Goal: Answer question/provide support: Share knowledge or assist other users

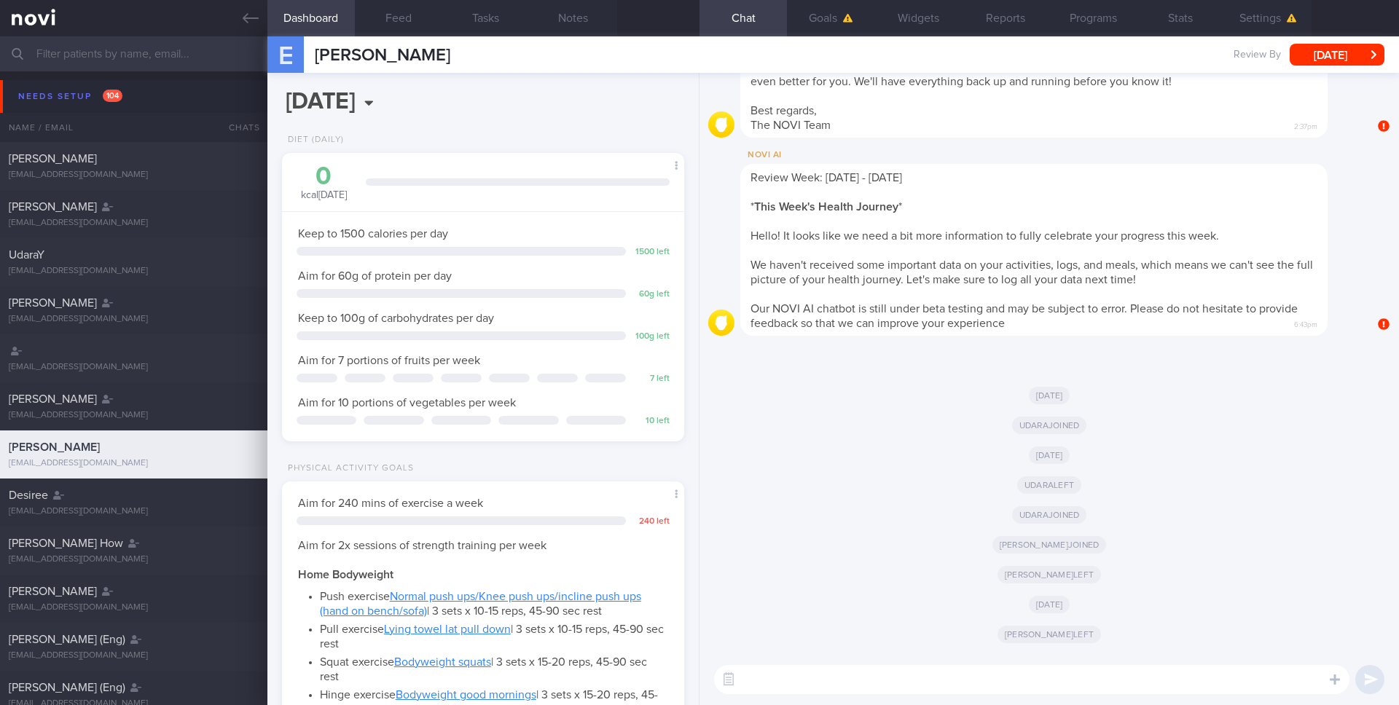
scroll to position [191, 383]
click at [251, 20] on icon at bounding box center [251, 18] width 16 height 16
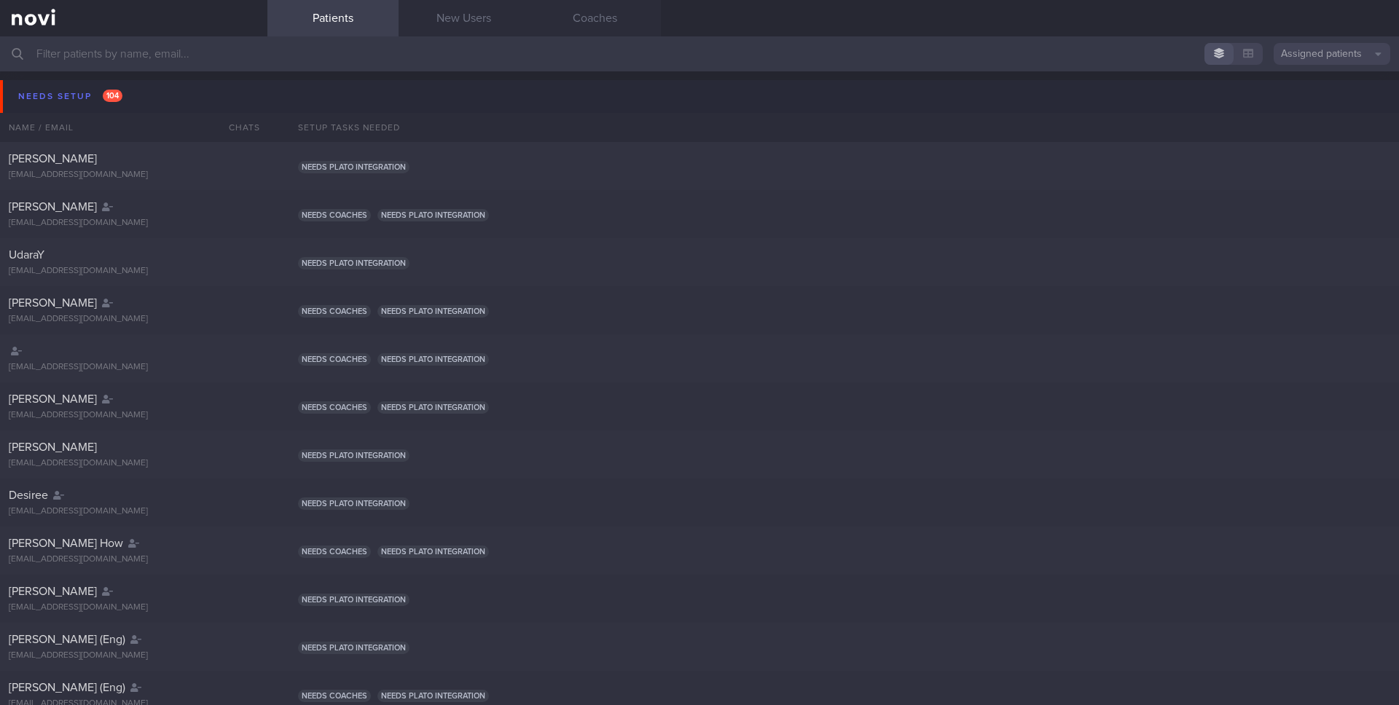
click at [1320, 48] on button "Assigned patients" at bounding box center [1332, 54] width 117 height 22
click at [1333, 106] on button "All active patients" at bounding box center [1332, 101] width 117 height 22
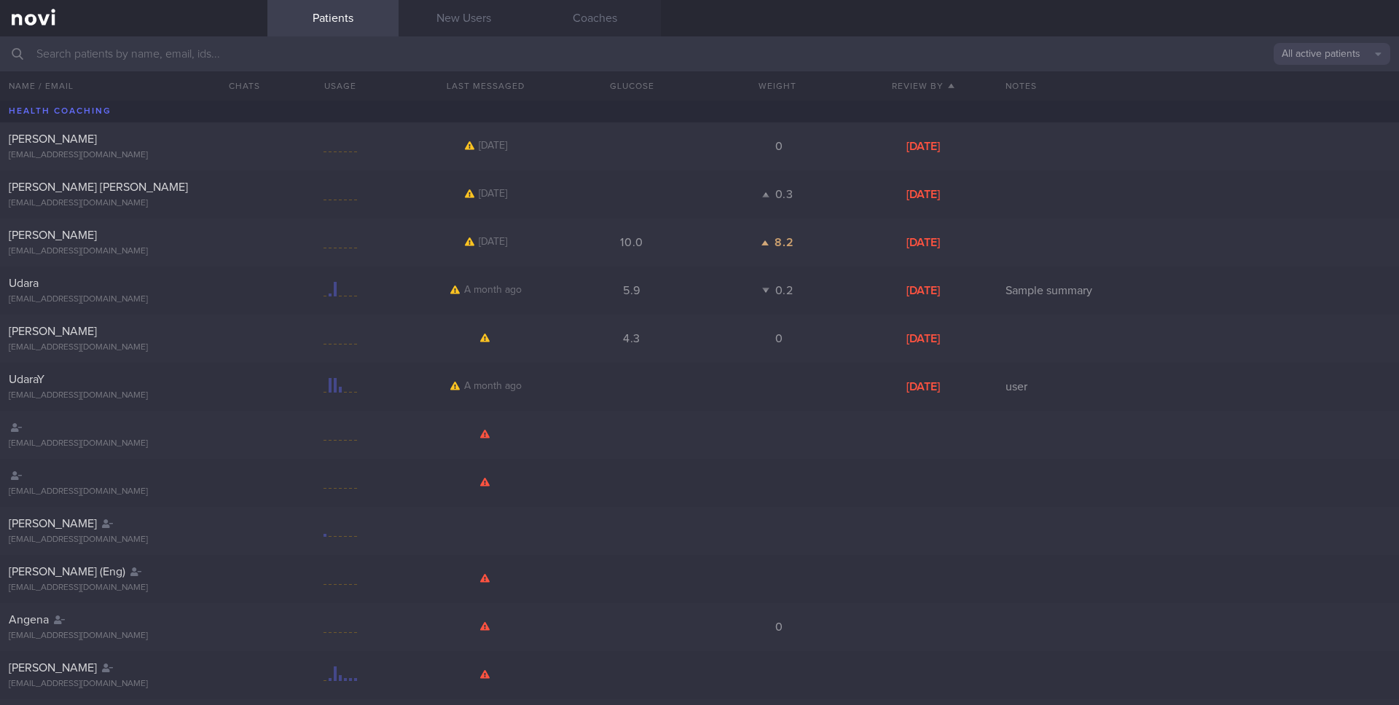
click at [517, 58] on input "text" at bounding box center [699, 53] width 1399 height 35
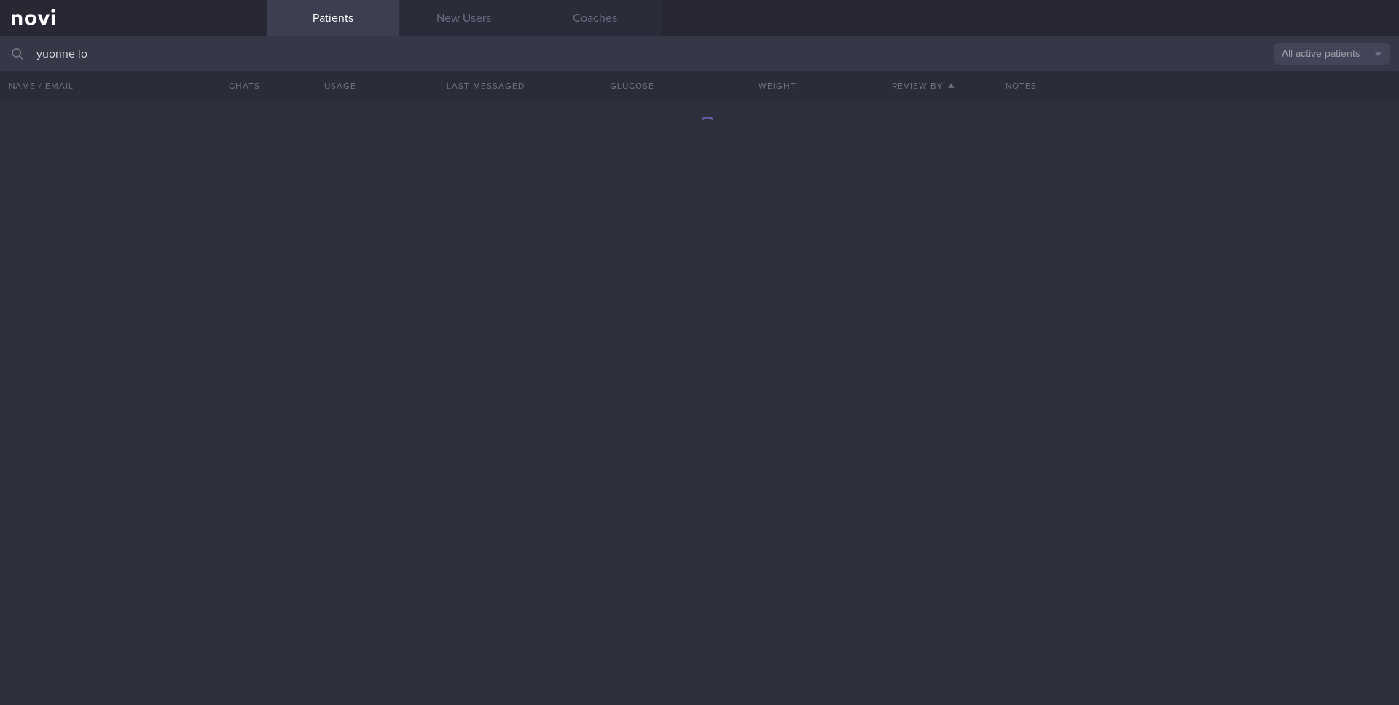
type input "[PERSON_NAME]"
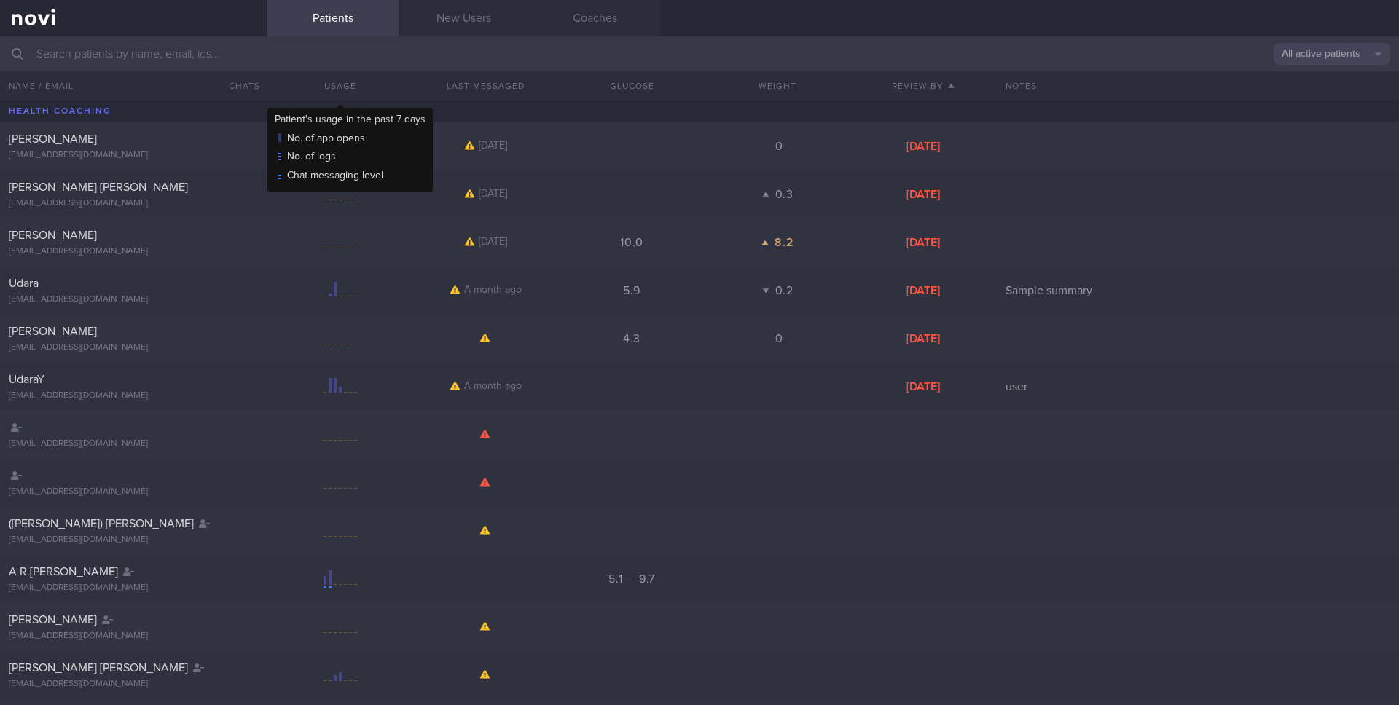
type input "y"
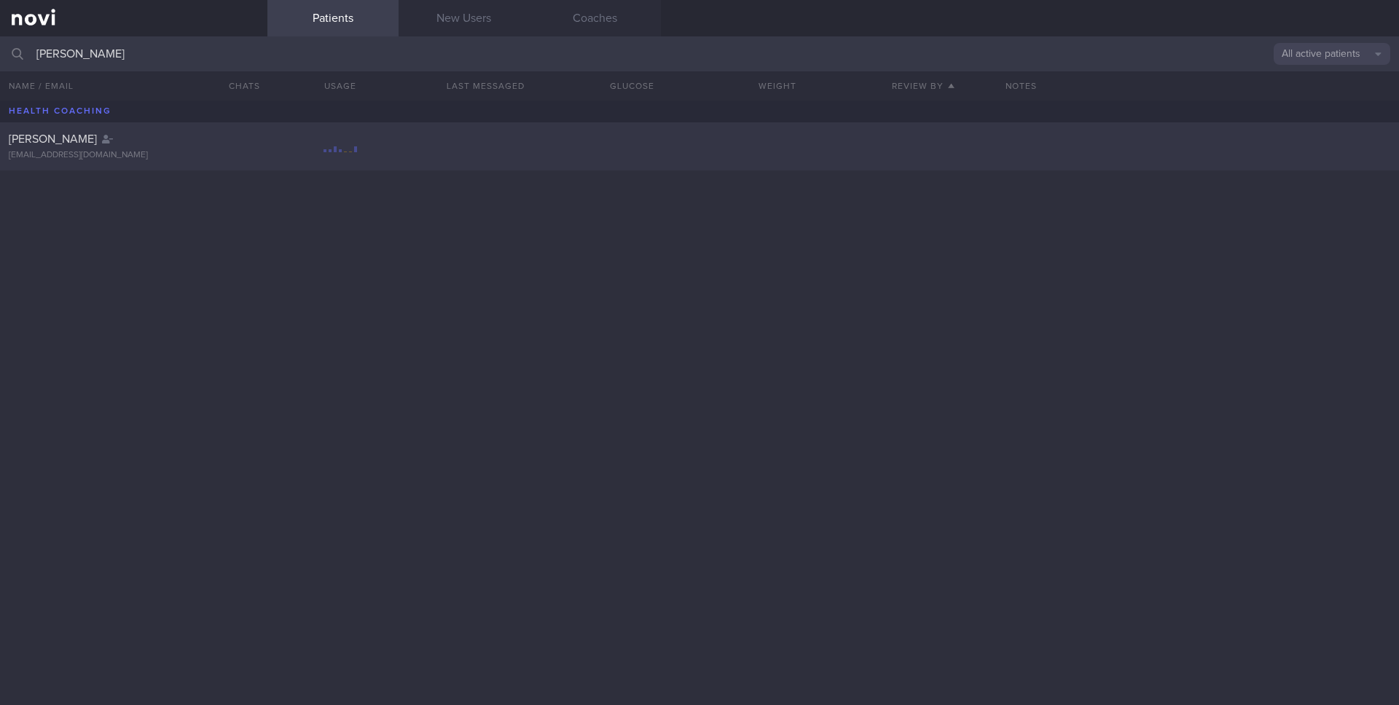
type input "[PERSON_NAME]"
click at [152, 146] on div "[PERSON_NAME]" at bounding box center [132, 139] width 246 height 15
select select "9"
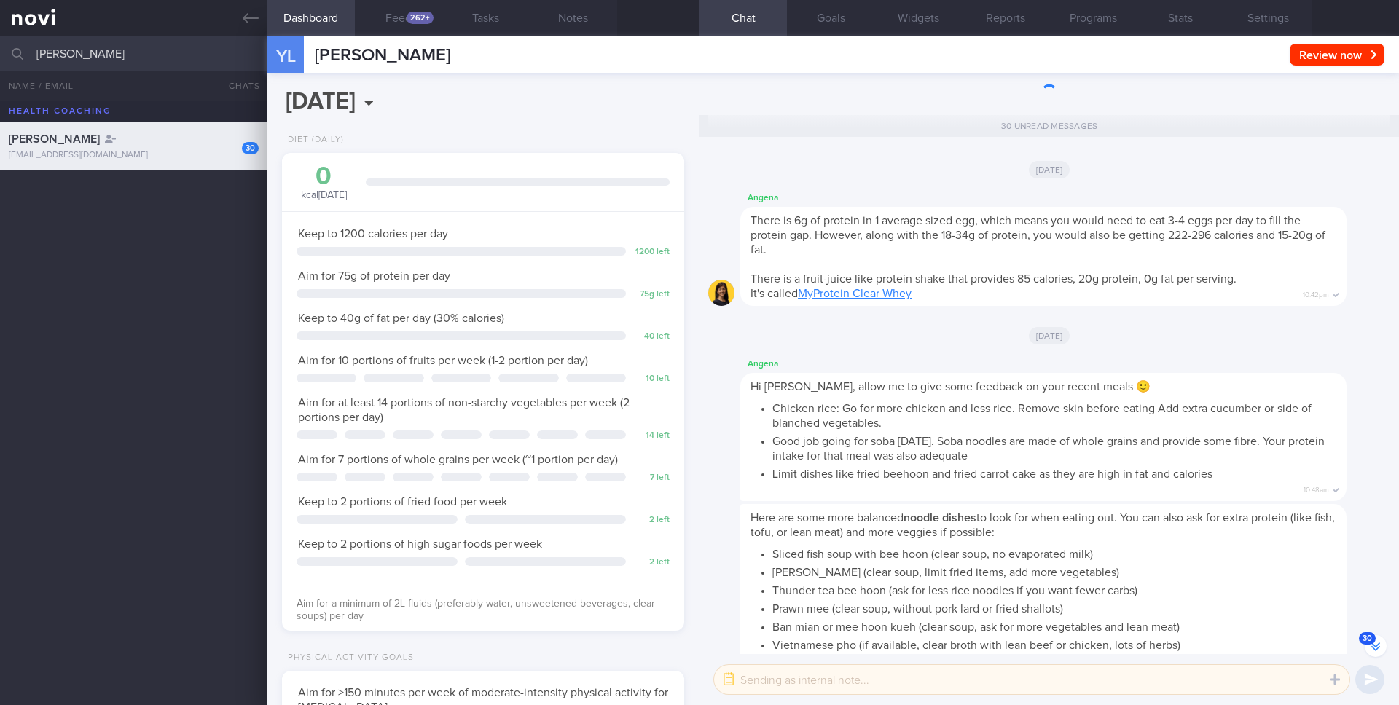
scroll to position [209, 377]
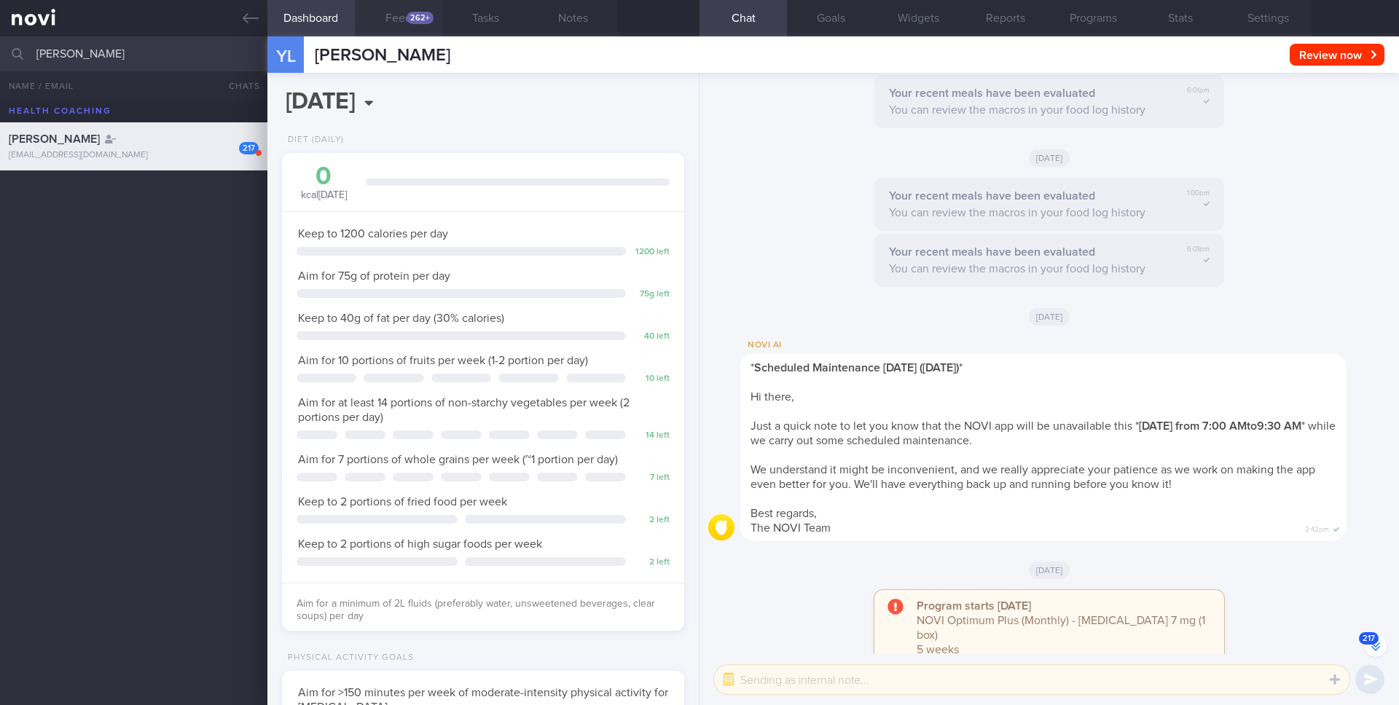
click at [418, 18] on div "262+" at bounding box center [420, 18] width 27 height 12
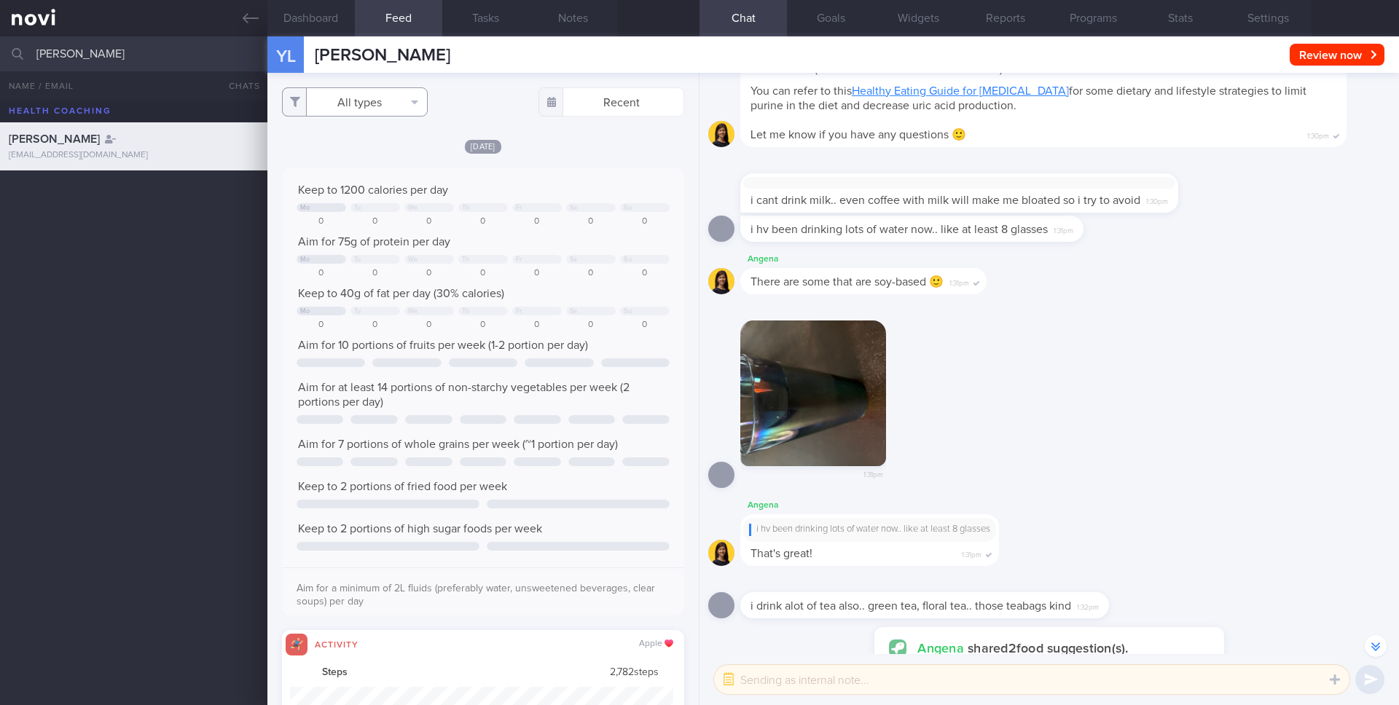
click at [400, 115] on button "All types" at bounding box center [355, 101] width 146 height 29
click at [372, 154] on button "Activity" at bounding box center [355, 152] width 144 height 22
checkbox input "false"
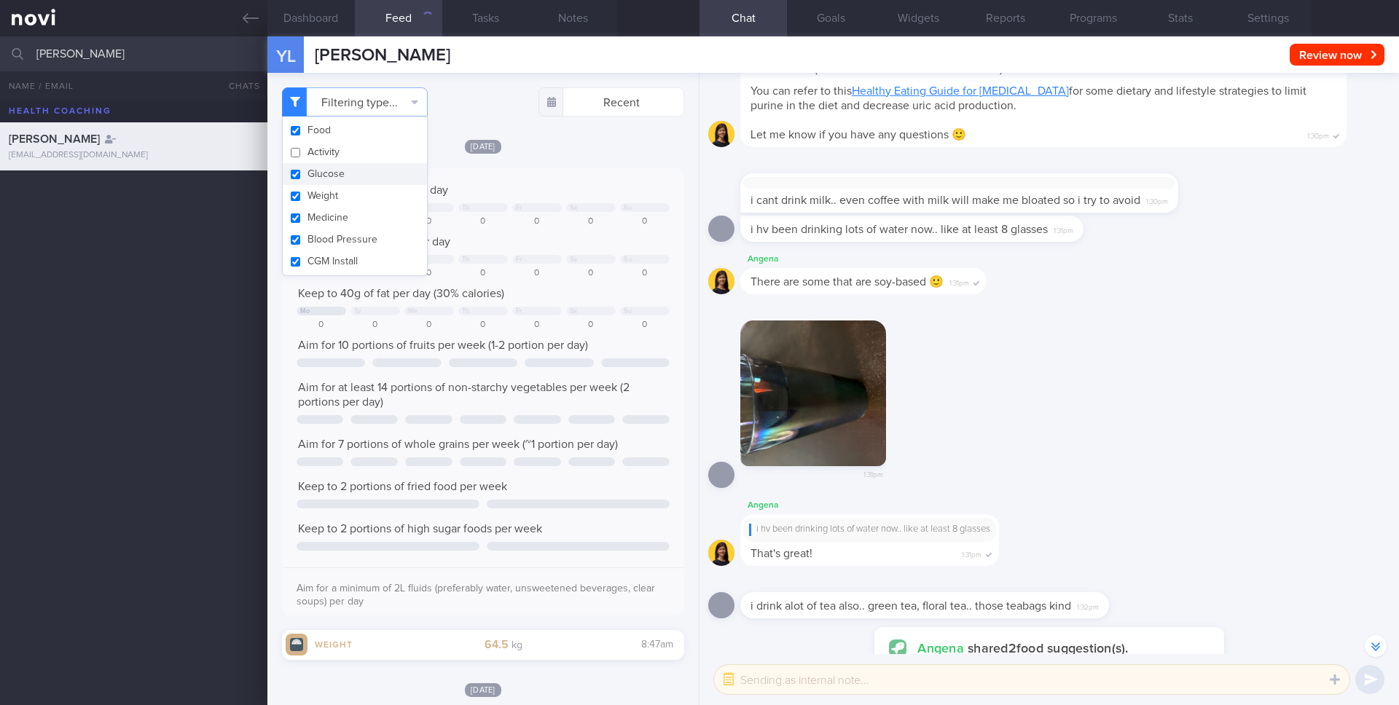
click at [369, 170] on button "Glucose" at bounding box center [355, 174] width 144 height 22
checkbox input "false"
click at [367, 195] on button "Weight" at bounding box center [355, 196] width 144 height 22
checkbox input "false"
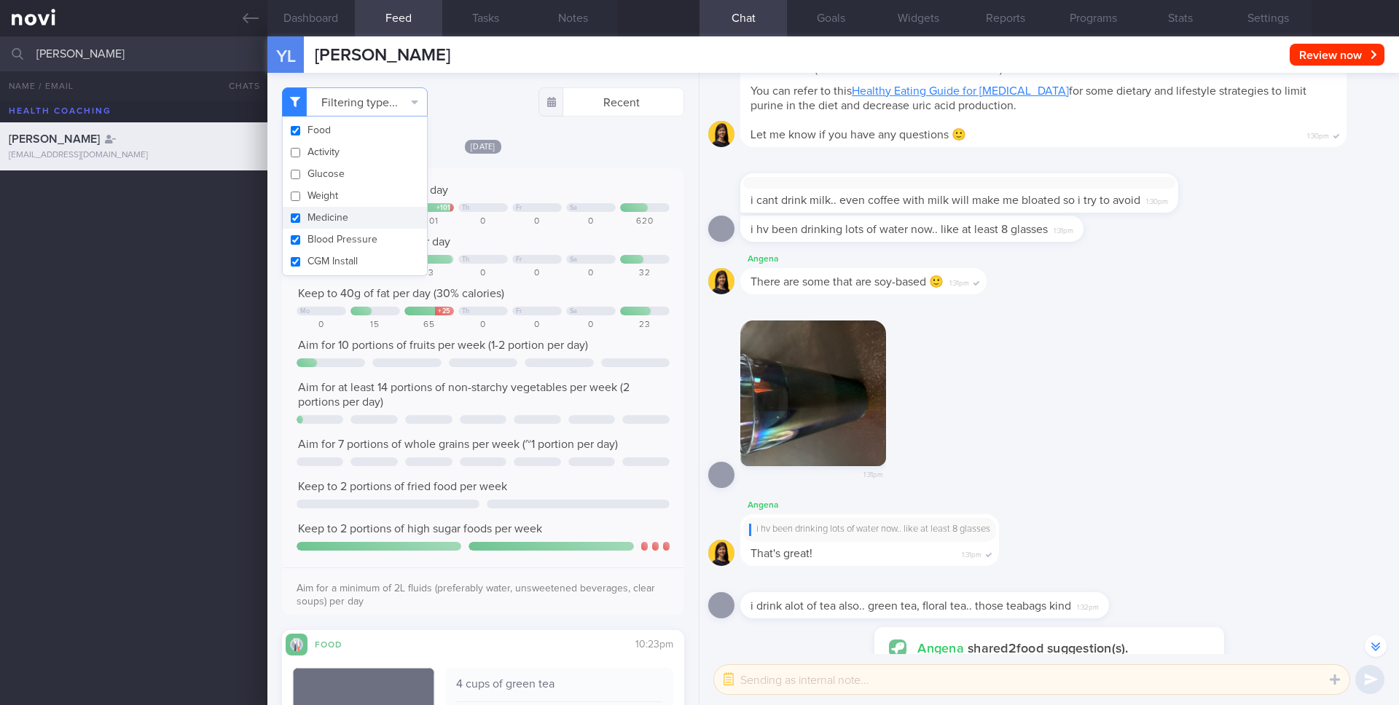
click at [366, 222] on button "Medicine" at bounding box center [355, 218] width 144 height 22
checkbox input "false"
click at [367, 240] on button "Blood Pressure" at bounding box center [355, 240] width 144 height 22
checkbox input "false"
click at [367, 263] on button "CGM Install" at bounding box center [355, 262] width 144 height 22
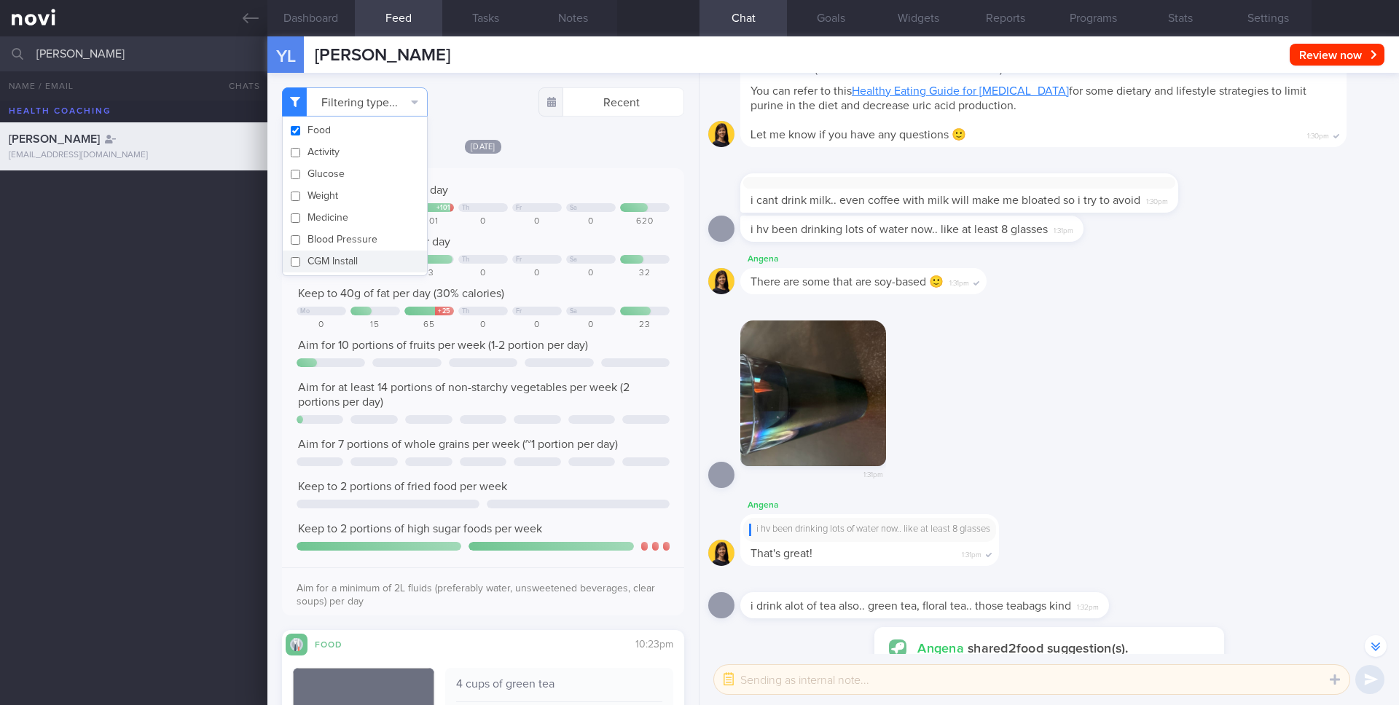
checkbox input "false"
click at [581, 145] on div "[DATE]" at bounding box center [483, 145] width 402 height 15
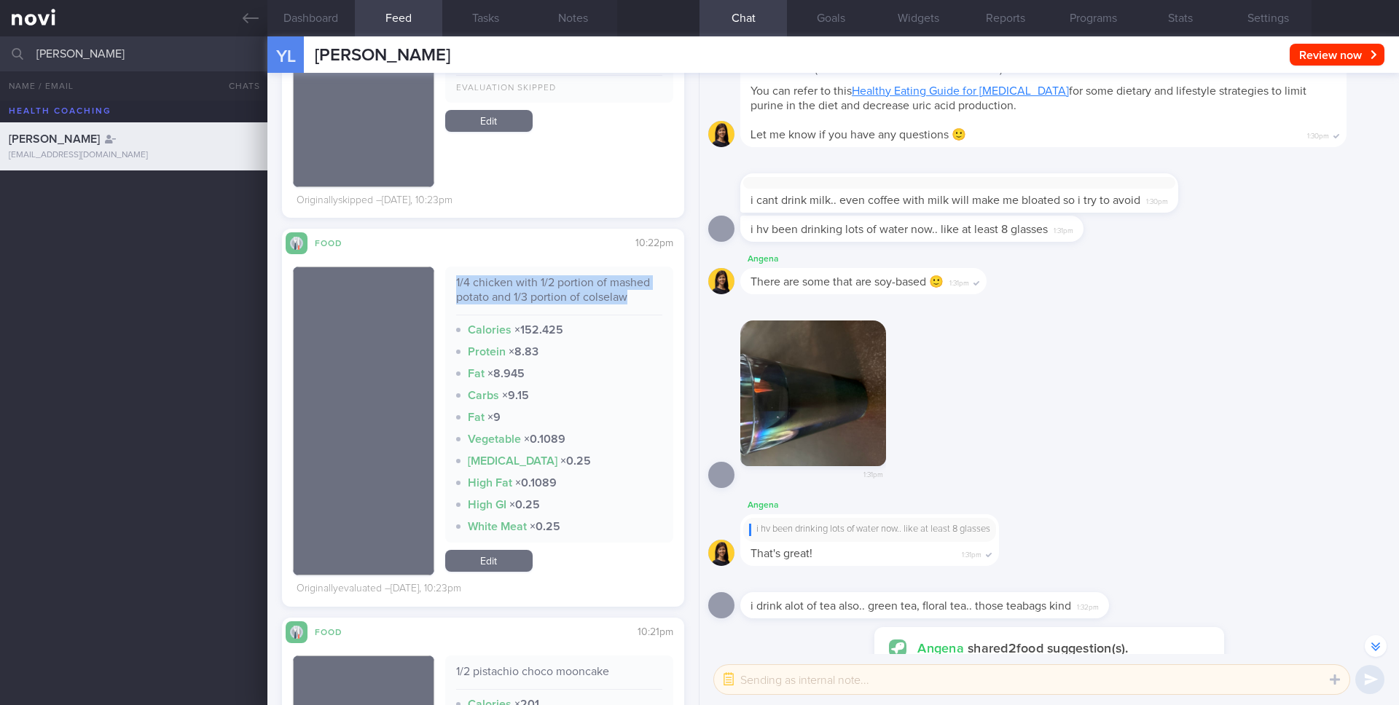
drag, startPoint x: 455, startPoint y: 274, endPoint x: 635, endPoint y: 299, distance: 181.7
click at [635, 299] on div "1/4 chicken with 1/2 portion of mashed potato and 1/3 portion of colselaw Calor…" at bounding box center [559, 405] width 229 height 276
copy div "1/4 chicken with 1/2 portion of mashed potato and 1/3 portion of colselaw"
